Goal: Task Accomplishment & Management: Manage account settings

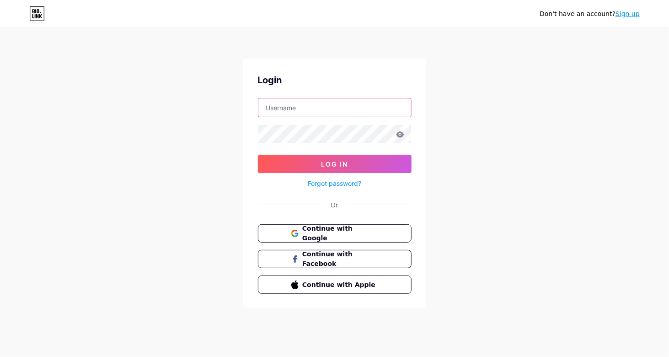
click at [286, 110] on input "text" at bounding box center [334, 107] width 153 height 18
type input "[EMAIL_ADDRESS][DOMAIN_NAME]"
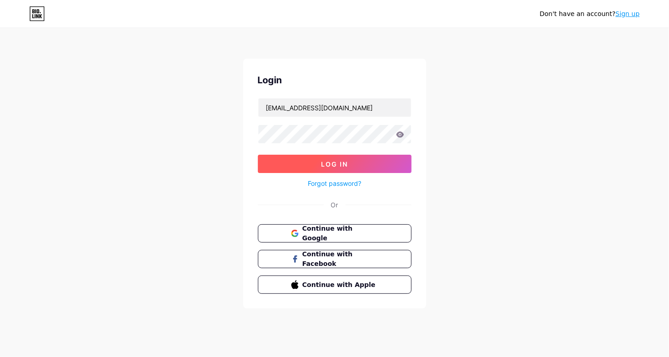
click at [325, 156] on button "Log In" at bounding box center [335, 164] width 154 height 18
